Goal: Information Seeking & Learning: Learn about a topic

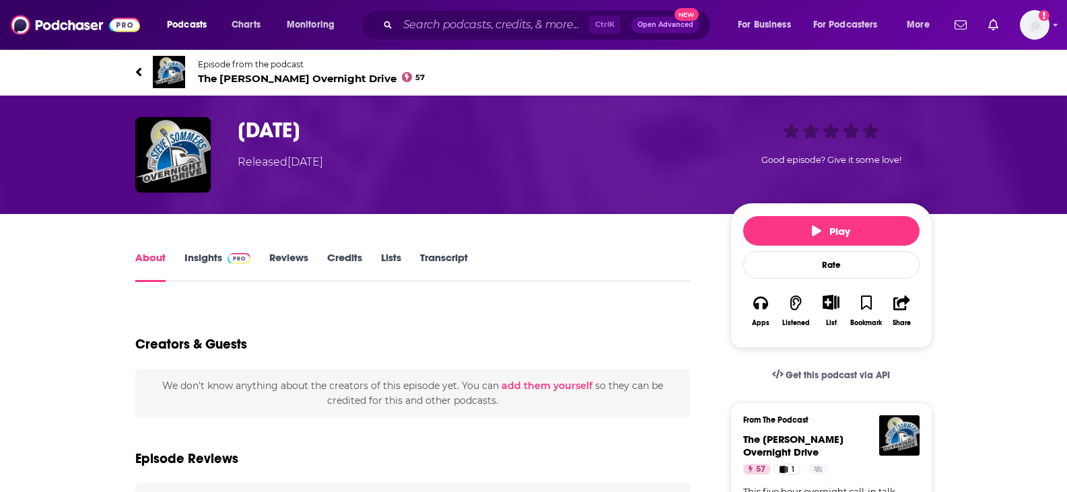
click at [430, 251] on link "Transcript" at bounding box center [444, 266] width 48 height 31
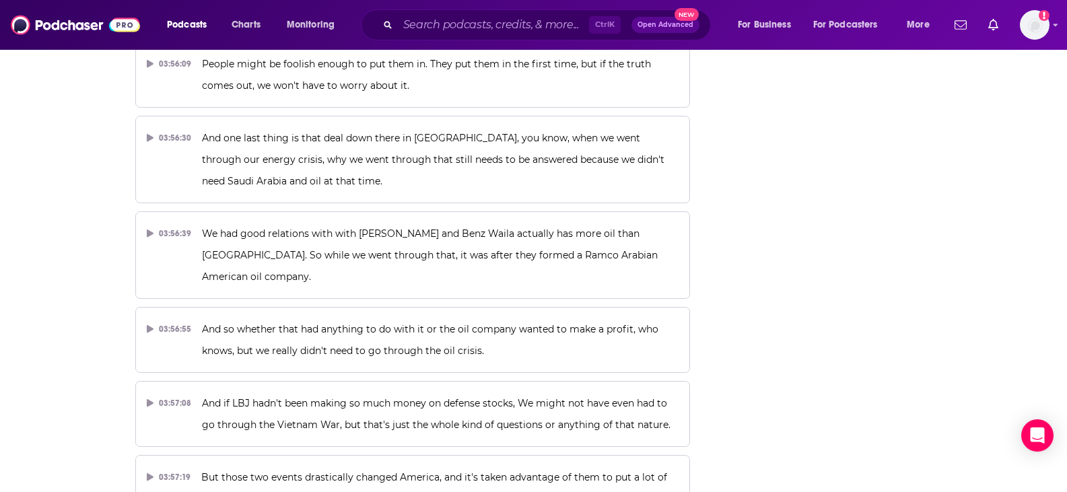
scroll to position [77022, 0]
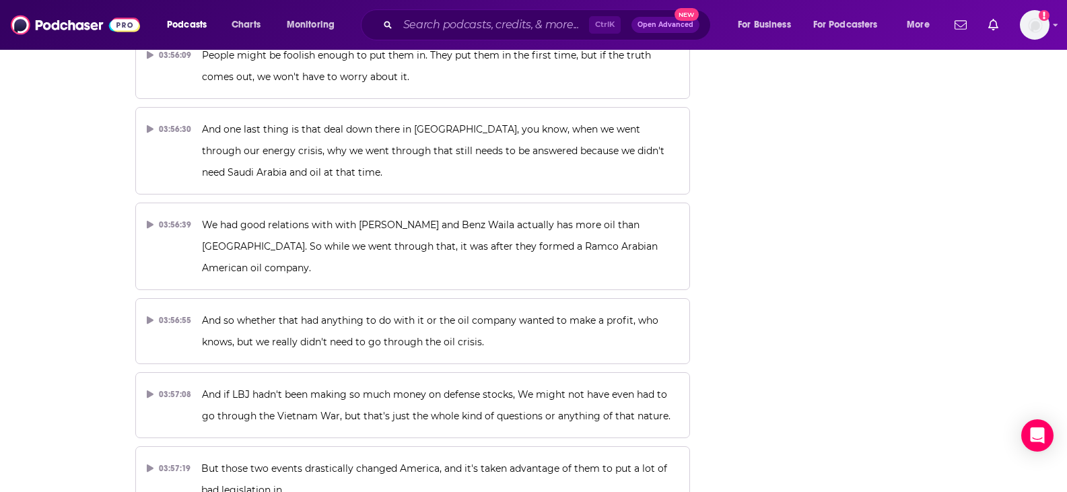
drag, startPoint x: 857, startPoint y: 267, endPoint x: 773, endPoint y: 269, distance: 84.2
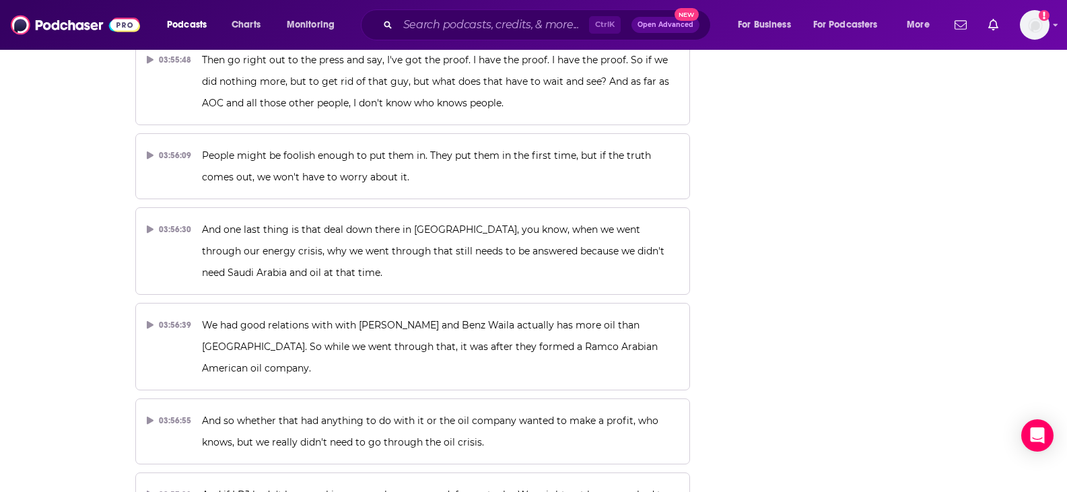
scroll to position [77090, 0]
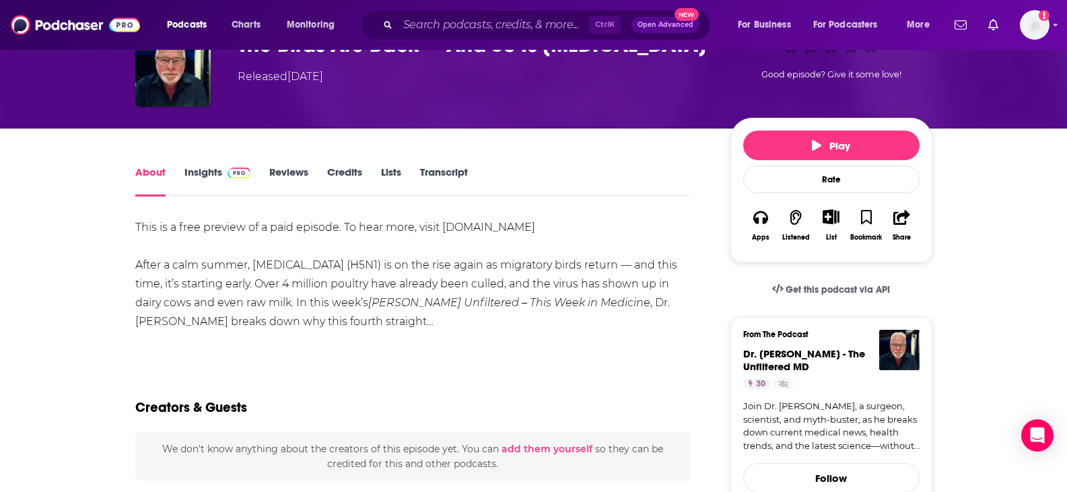
scroll to position [67, 0]
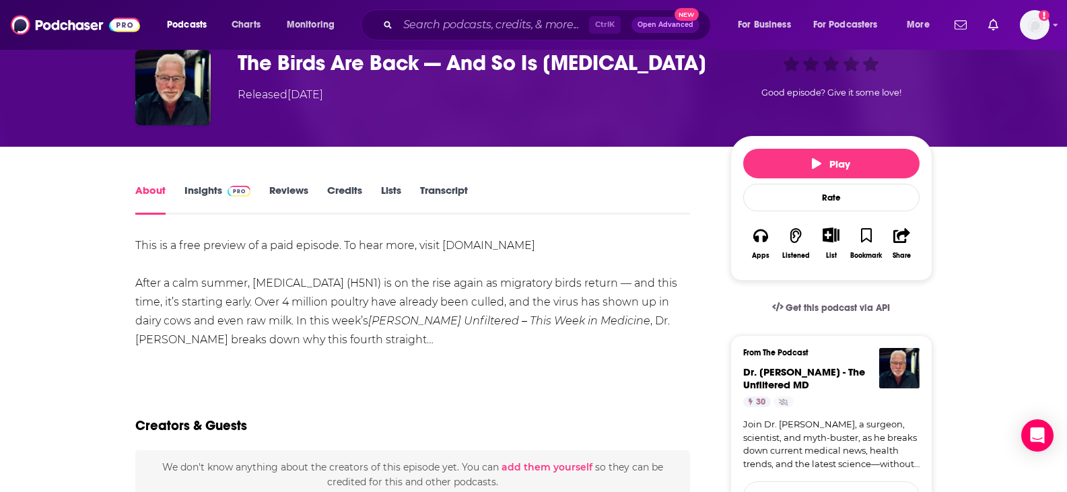
drag, startPoint x: 443, startPoint y: 195, endPoint x: 434, endPoint y: 203, distance: 12.4
click at [442, 195] on link "Transcript" at bounding box center [444, 199] width 48 height 31
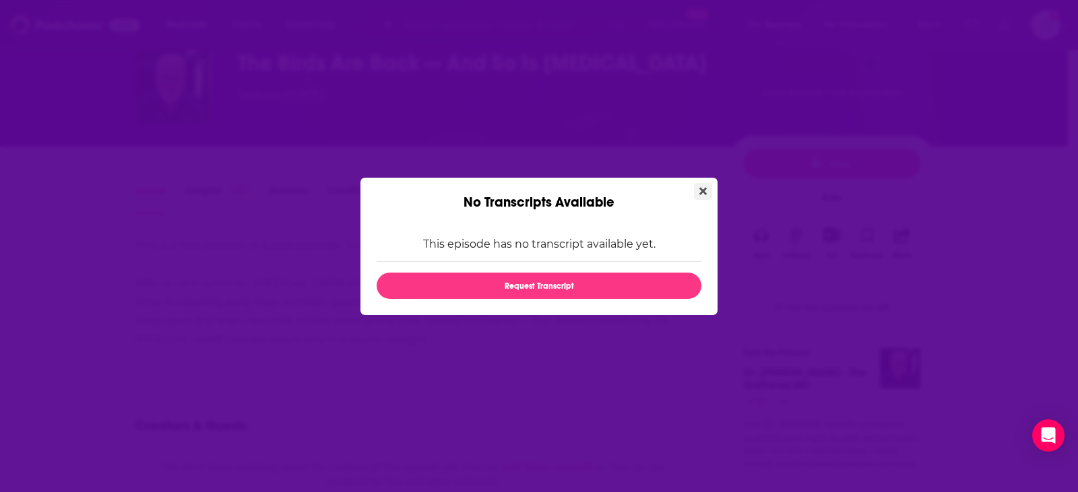
click at [700, 191] on icon "Close" at bounding box center [702, 191] width 7 height 11
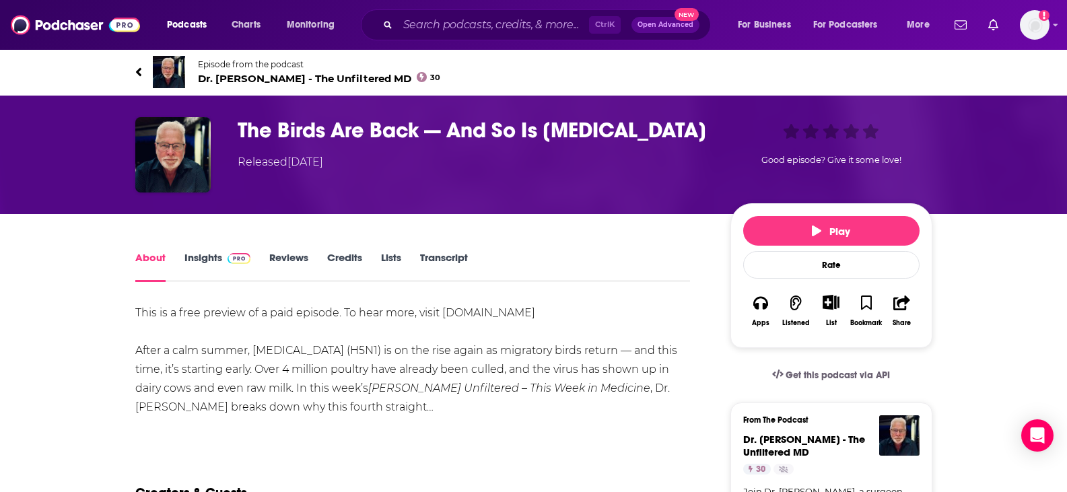
click at [242, 77] on span "Dr. Terry Simpson - The Unfiltered MD 30" at bounding box center [319, 78] width 243 height 13
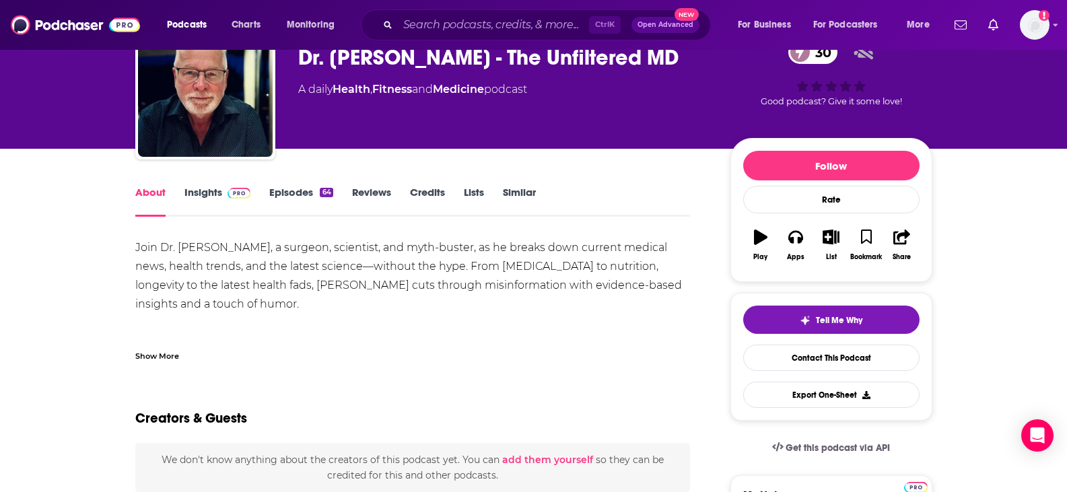
scroll to position [202, 0]
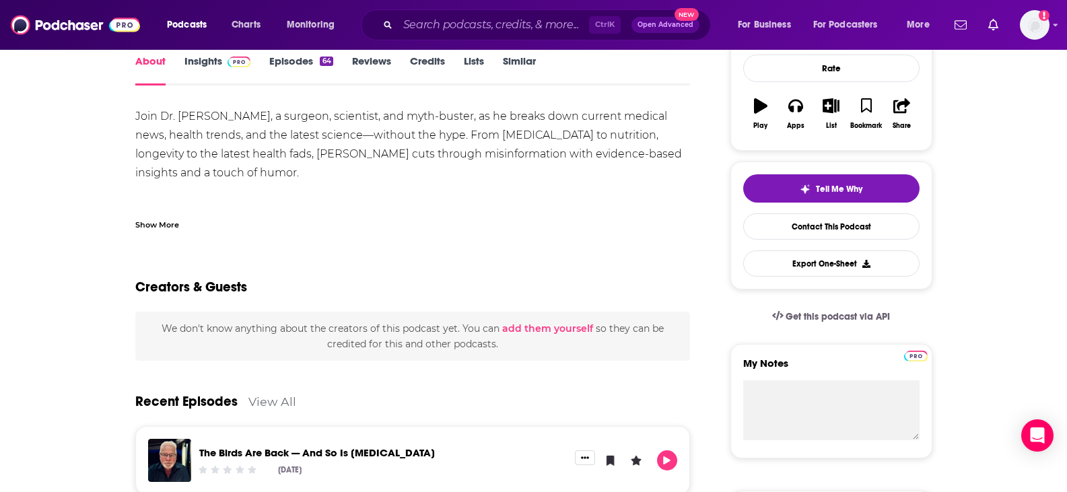
click at [167, 228] on div "Show More" at bounding box center [157, 224] width 44 height 13
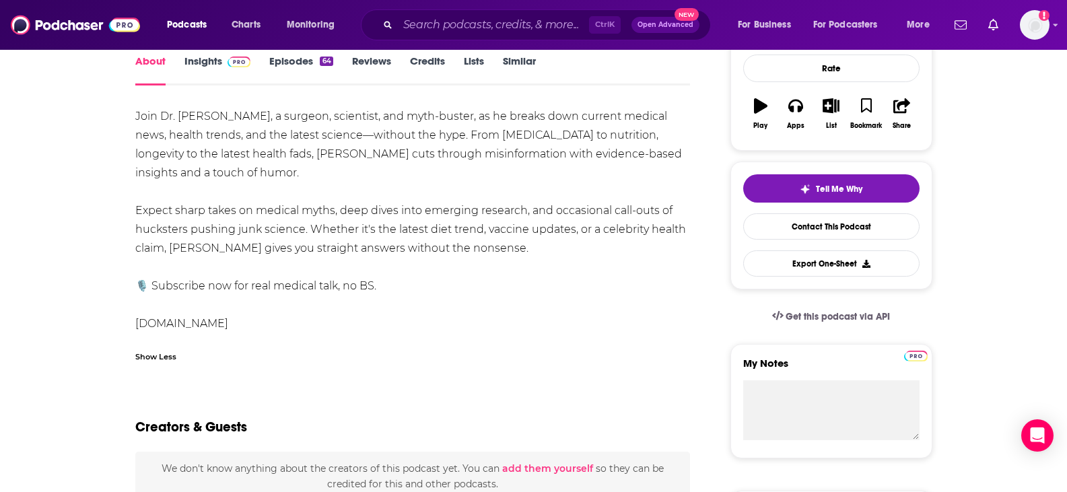
drag, startPoint x: 200, startPoint y: 326, endPoint x: 155, endPoint y: 321, distance: 45.4
click at [155, 321] on div "Join Dr. Terry Simpson, a surgeon, scientist, and myth-buster, as he breaks dow…" at bounding box center [413, 220] width 556 height 226
drag, startPoint x: 130, startPoint y: 335, endPoint x: 138, endPoint y: 325, distance: 13.5
copy div "www.drsimpson.com"
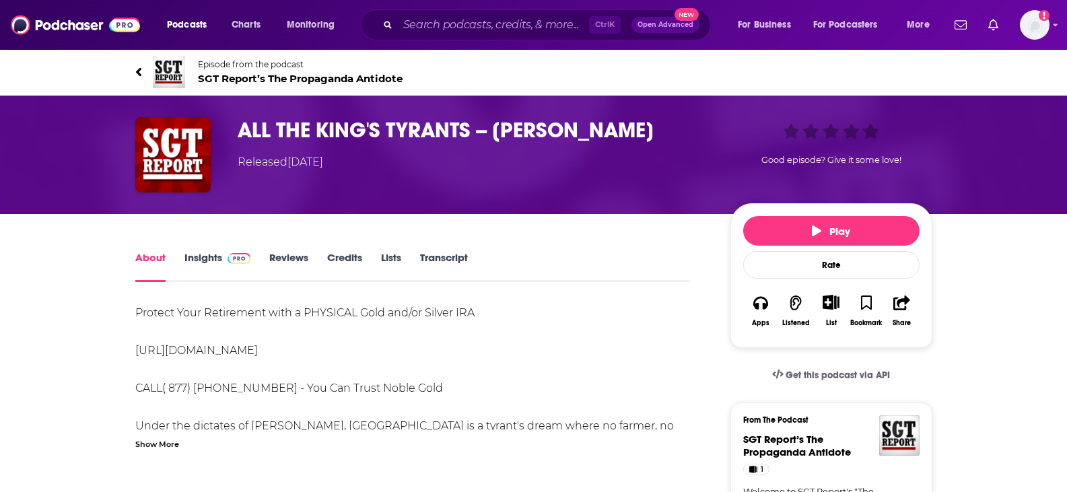
click at [451, 263] on link "Transcript" at bounding box center [444, 266] width 48 height 31
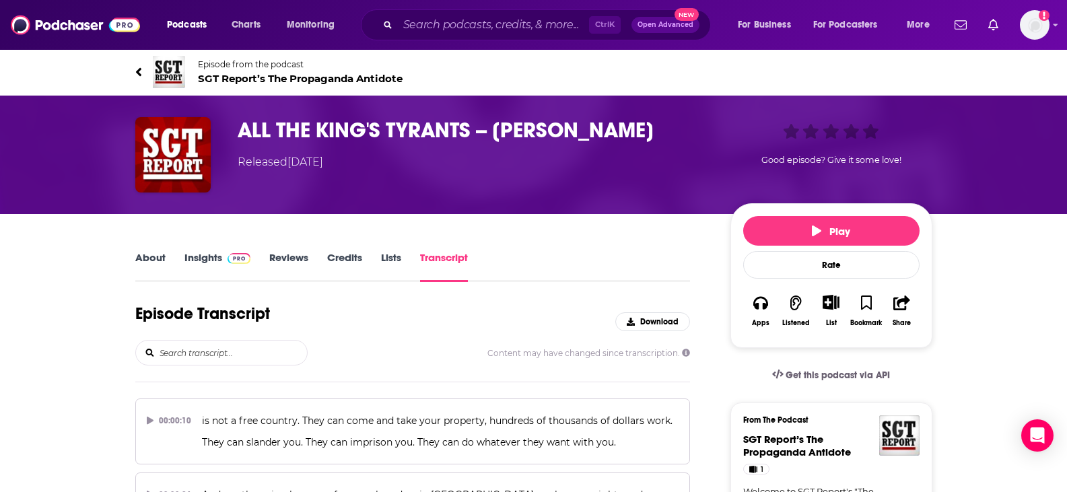
click at [145, 255] on link "About" at bounding box center [150, 266] width 30 height 31
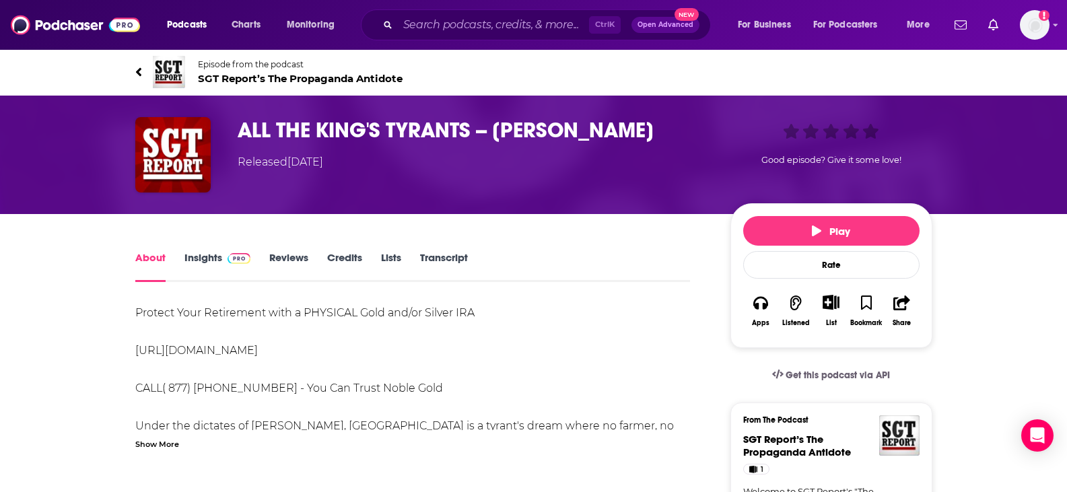
click at [193, 253] on link "Insights" at bounding box center [218, 266] width 67 height 31
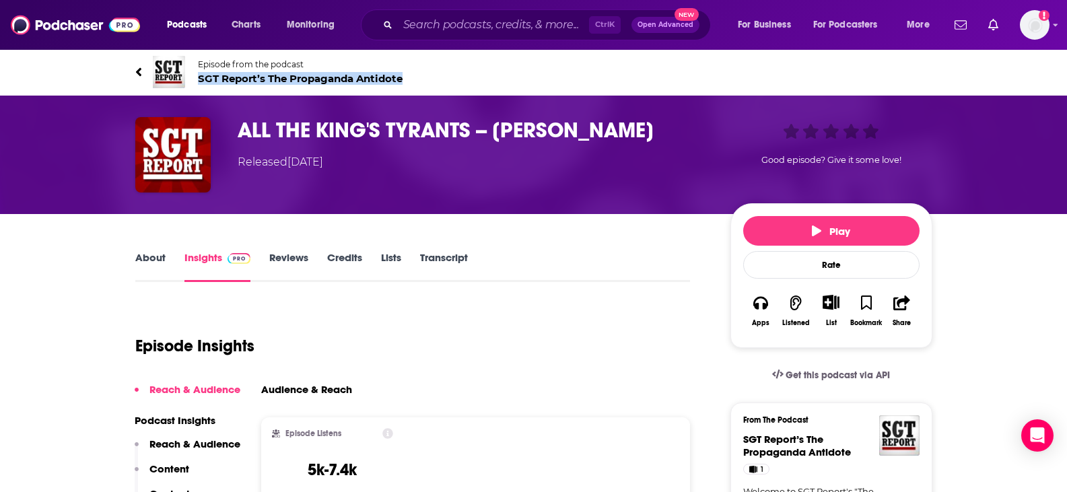
drag, startPoint x: 200, startPoint y: 90, endPoint x: 403, endPoint y: 83, distance: 203.5
click at [403, 83] on div "Episode from the podcast SGT Report’s The Propaganda Antidote Next Episode" at bounding box center [533, 72] width 797 height 54
copy span "SGT Report’s The Propaganda Antidote"
click at [175, 75] on img at bounding box center [169, 72] width 32 height 32
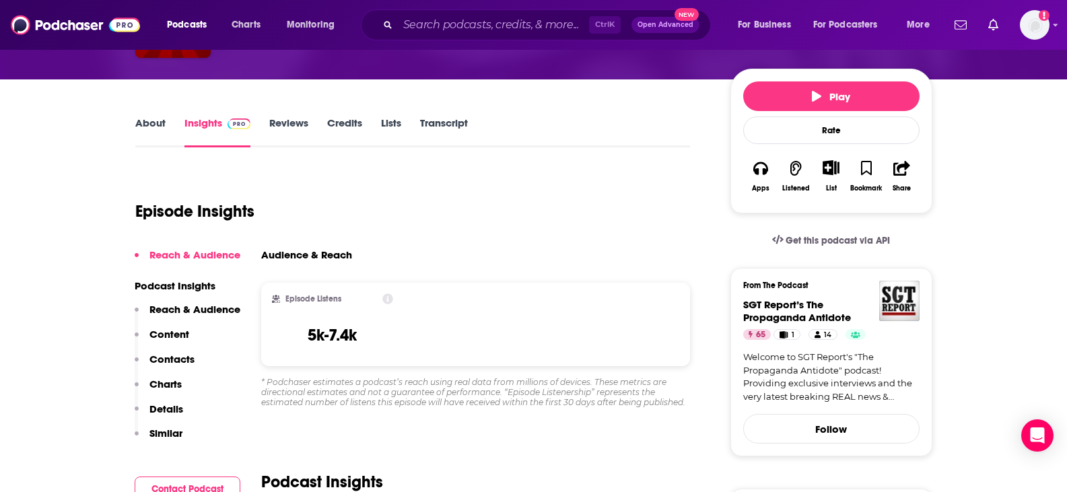
drag, startPoint x: 141, startPoint y: 118, endPoint x: 161, endPoint y: 122, distance: 19.9
click at [141, 118] on link "About" at bounding box center [150, 132] width 30 height 31
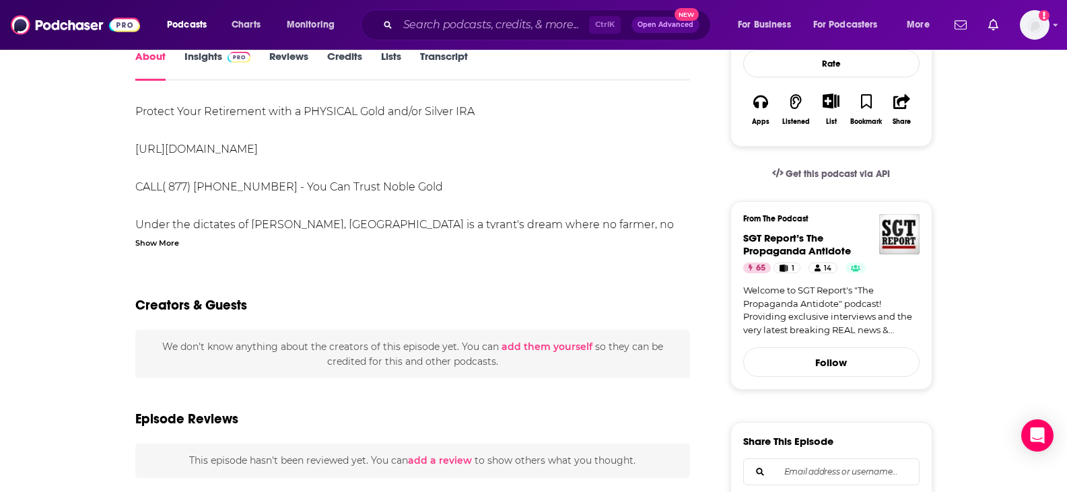
scroll to position [202, 0]
drag, startPoint x: 253, startPoint y: 147, endPoint x: 89, endPoint y: 137, distance: 164.6
click at [148, 237] on div "Show More" at bounding box center [157, 241] width 44 height 13
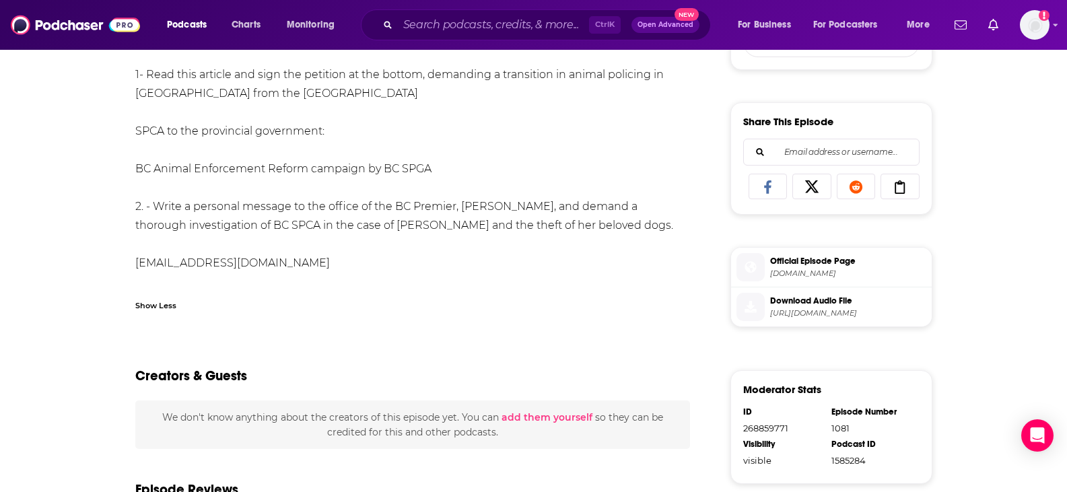
scroll to position [606, 0]
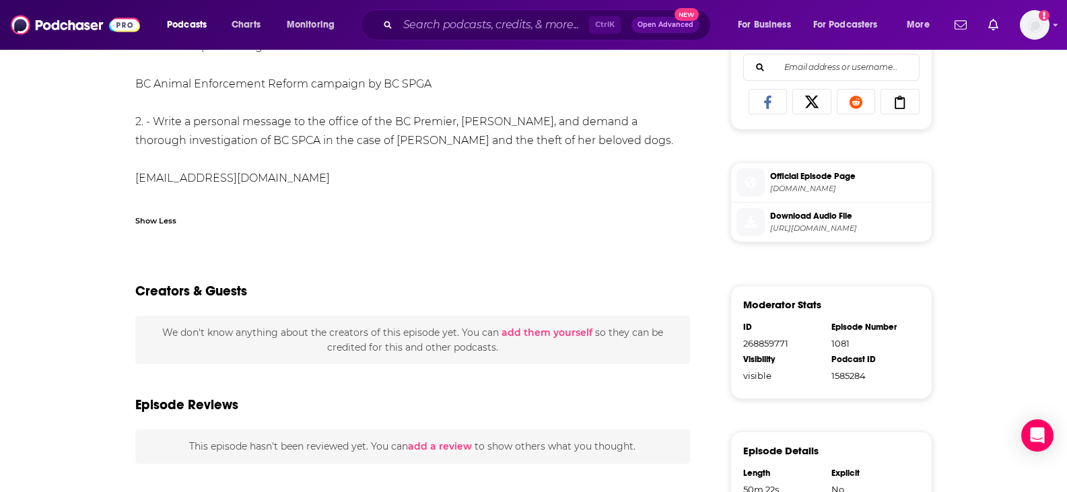
drag, startPoint x: 115, startPoint y: 202, endPoint x: 387, endPoint y: 201, distance: 271.4
click at [387, 201] on div "About Insights Reviews Credits Lists Transcript Protect Your Retirement with a …" at bounding box center [422, 175] width 617 height 1065
copy link "https://rumble.com/embed/v6xs5lc/?pub=2peuz"
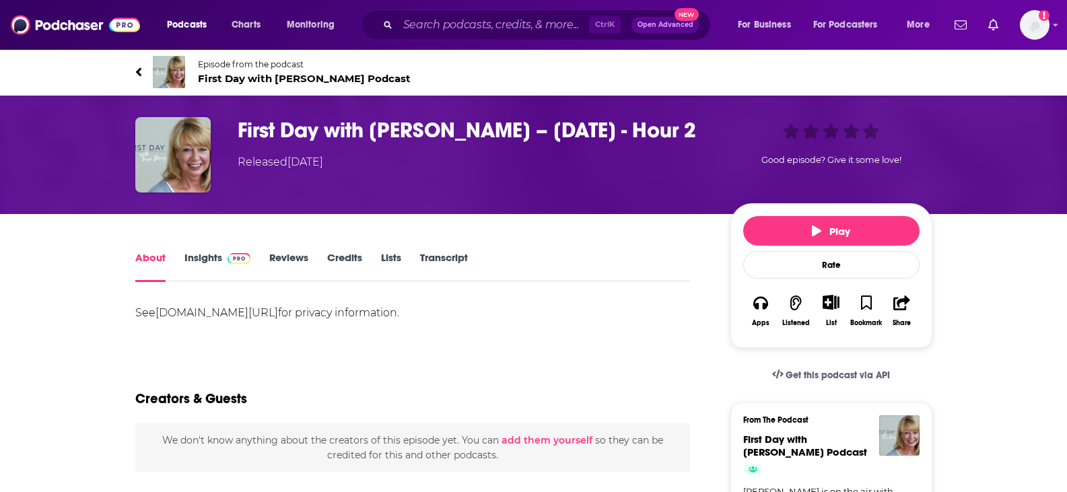
click at [454, 255] on div "About Insights Reviews Credits Lists Transcript" at bounding box center [413, 265] width 556 height 33
click at [454, 266] on link "Transcript" at bounding box center [444, 266] width 48 height 31
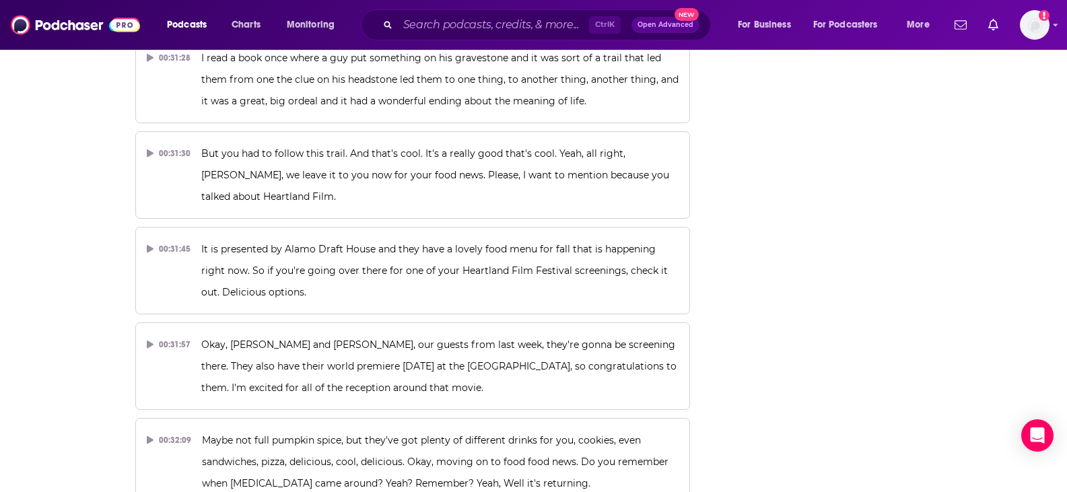
scroll to position [13264, 0]
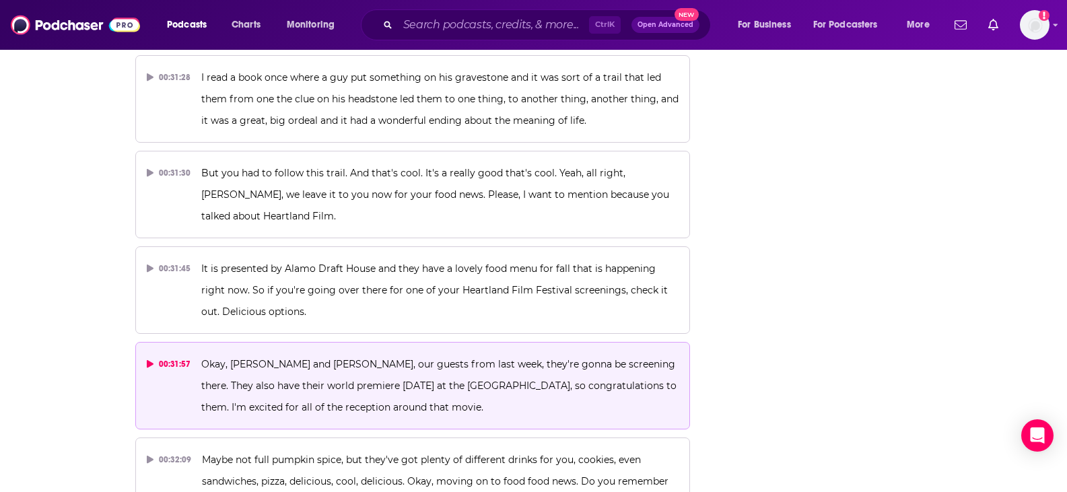
click at [374, 358] on span "Okay, Sweet Lorraine and Aushewitz, our guests from last week, they're gonna be…" at bounding box center [440, 385] width 478 height 55
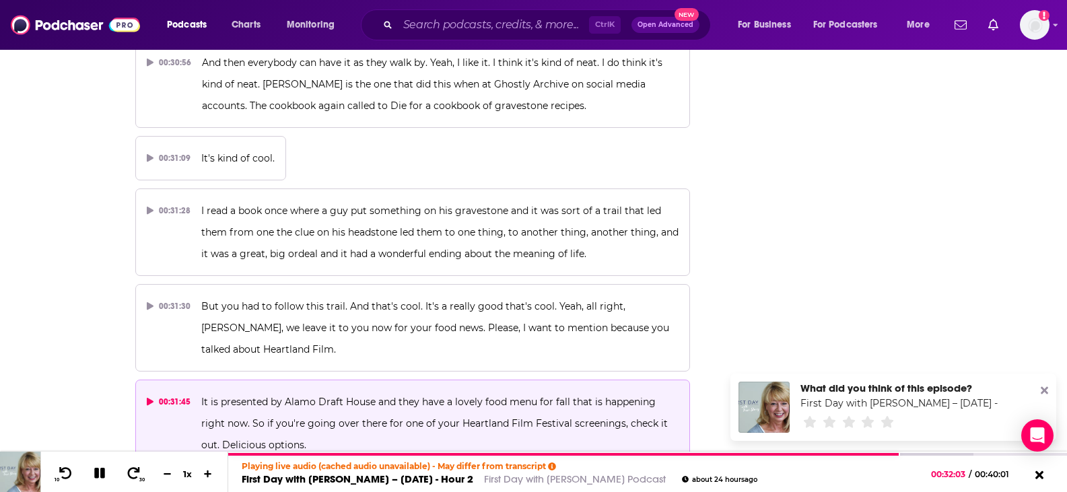
scroll to position [13129, 0]
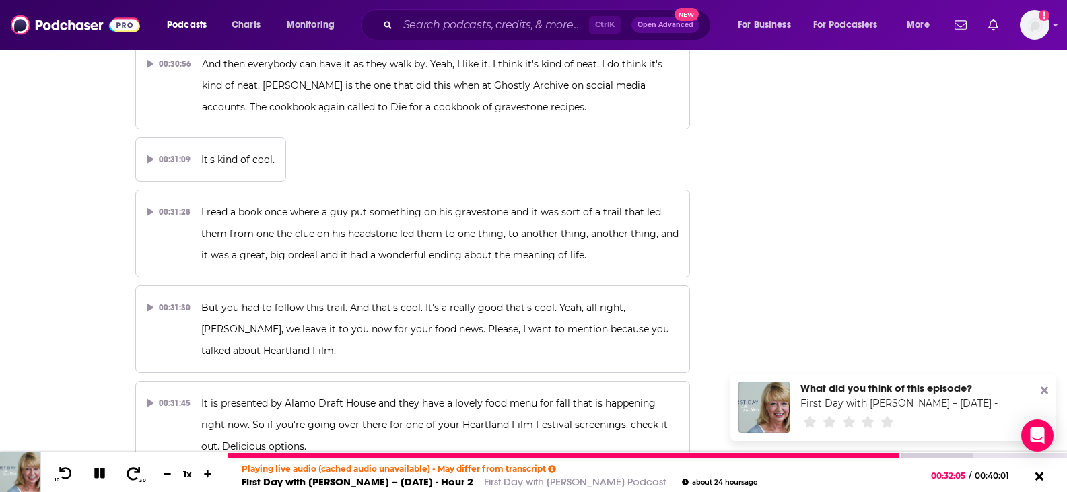
click at [133, 480] on span at bounding box center [133, 474] width 17 height 16
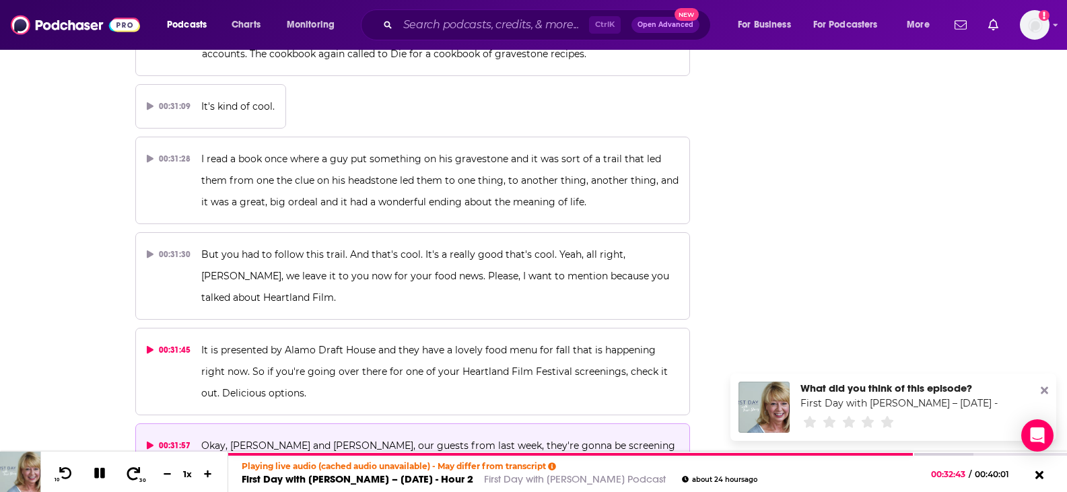
scroll to position [13264, 0]
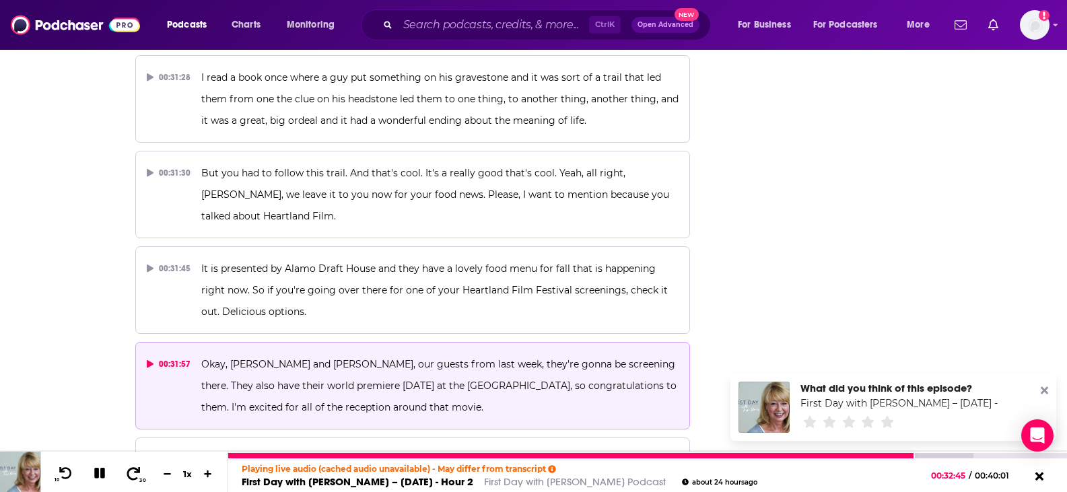
click at [137, 479] on icon at bounding box center [133, 473] width 17 height 13
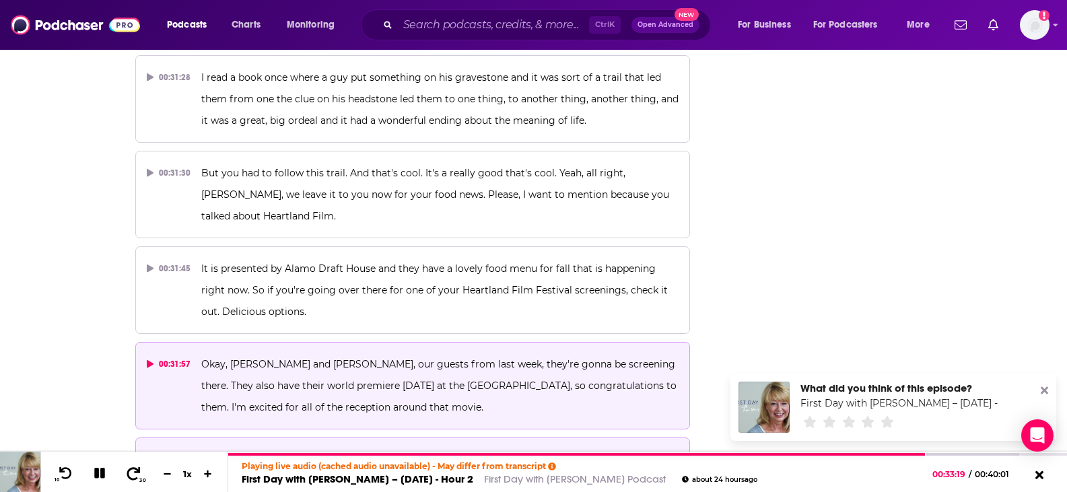
scroll to position [13331, 0]
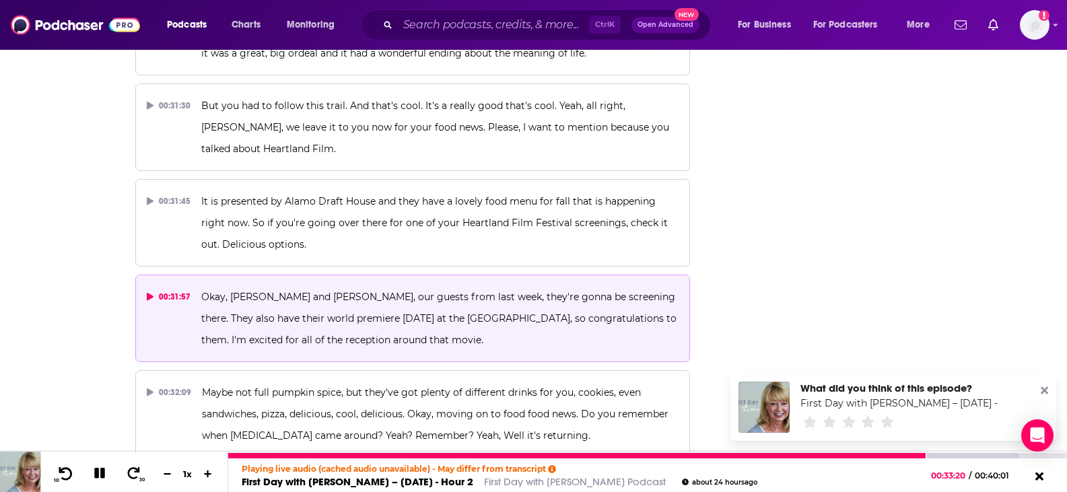
click at [69, 475] on icon at bounding box center [65, 473] width 17 height 13
click at [67, 475] on icon at bounding box center [65, 473] width 17 height 13
